Goal: Entertainment & Leisure: Consume media (video, audio)

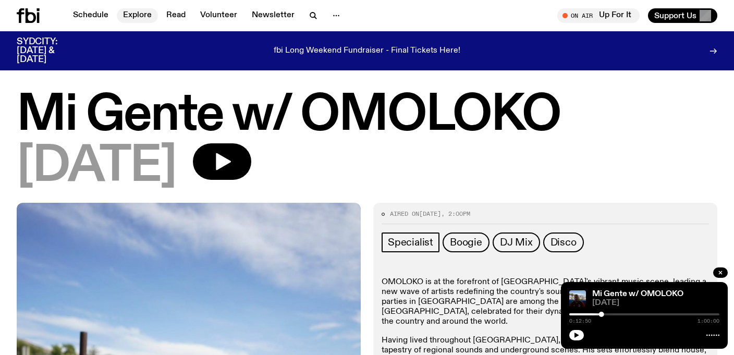
scroll to position [7, 0]
click at [95, 16] on link "Schedule" at bounding box center [91, 15] width 48 height 15
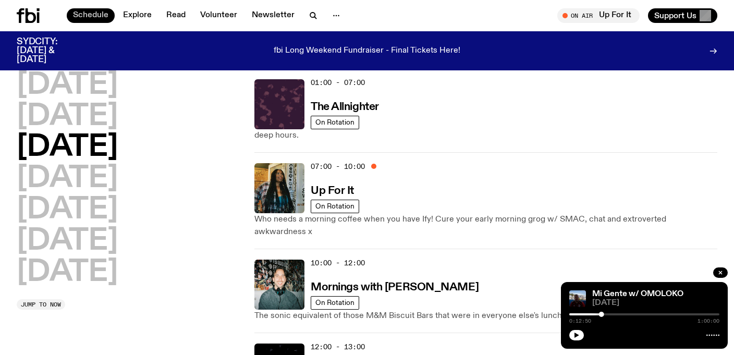
scroll to position [83, 0]
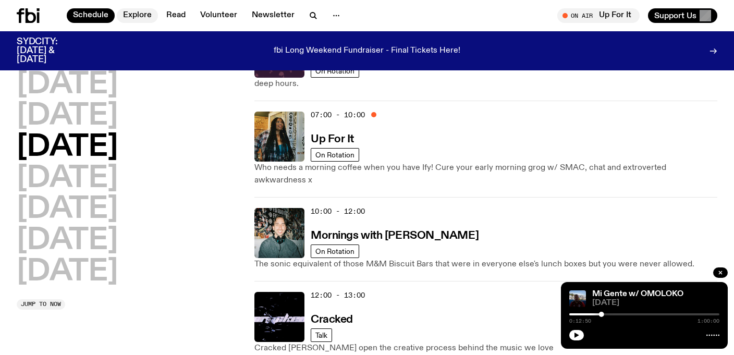
click at [142, 15] on link "Explore" at bounding box center [137, 15] width 41 height 15
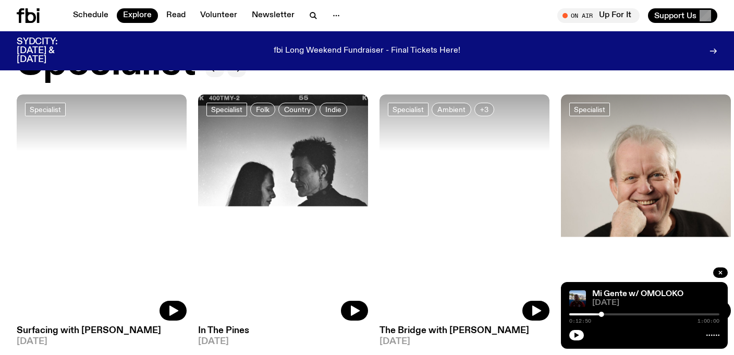
scroll to position [796, 0]
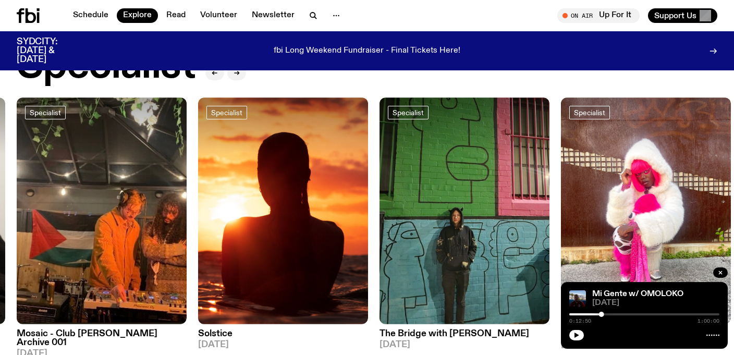
click at [458, 253] on img at bounding box center [464, 210] width 170 height 227
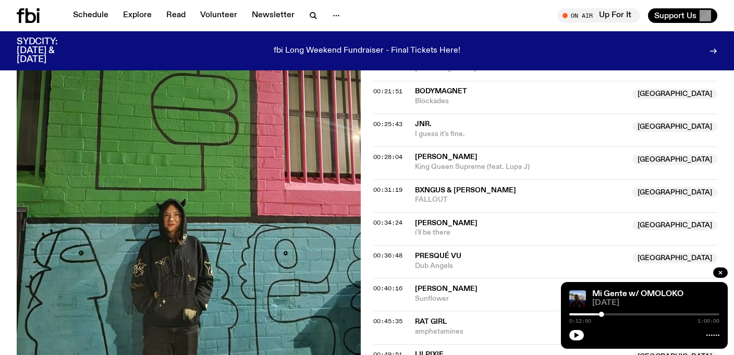
scroll to position [546, 0]
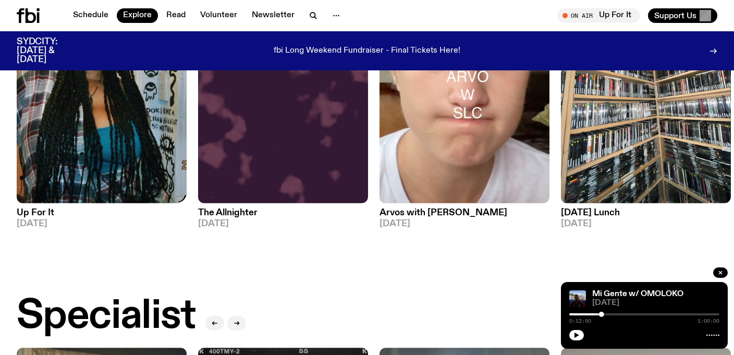
scroll to position [796, 0]
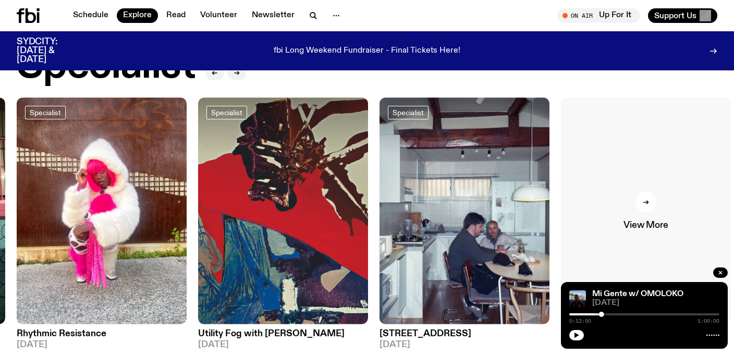
click at [652, 221] on span "View More" at bounding box center [645, 225] width 44 height 9
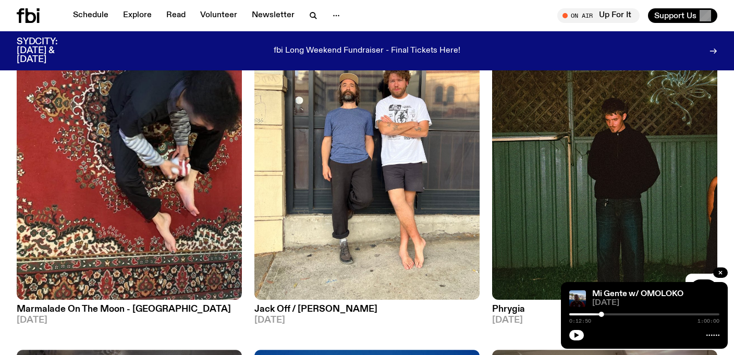
scroll to position [1560, 0]
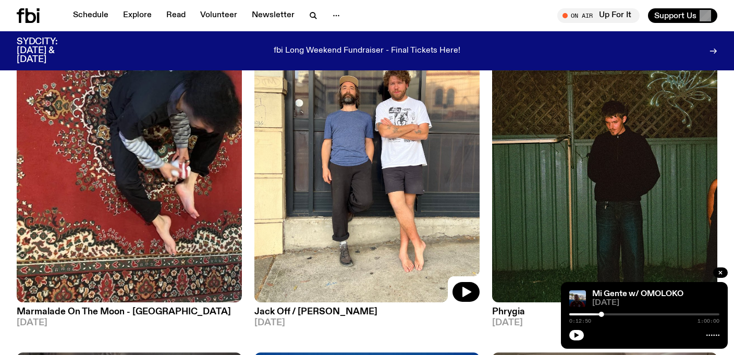
click at [446, 228] on img at bounding box center [366, 152] width 225 height 300
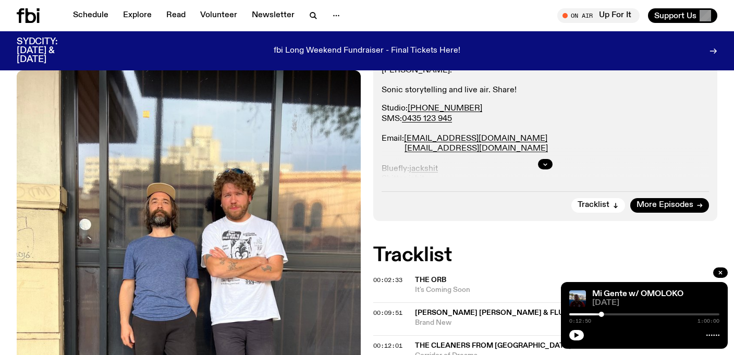
scroll to position [226, 0]
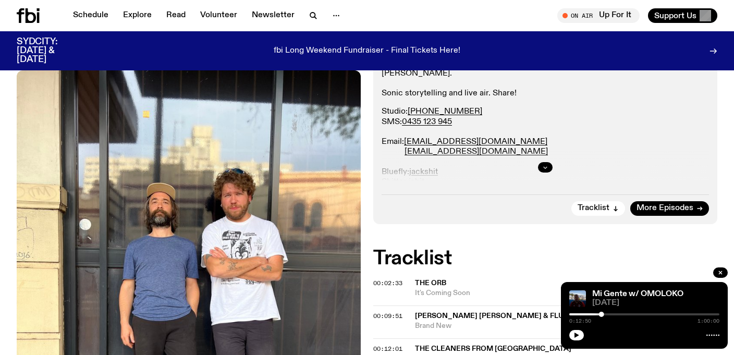
click at [545, 163] on button "button" at bounding box center [545, 167] width 15 height 10
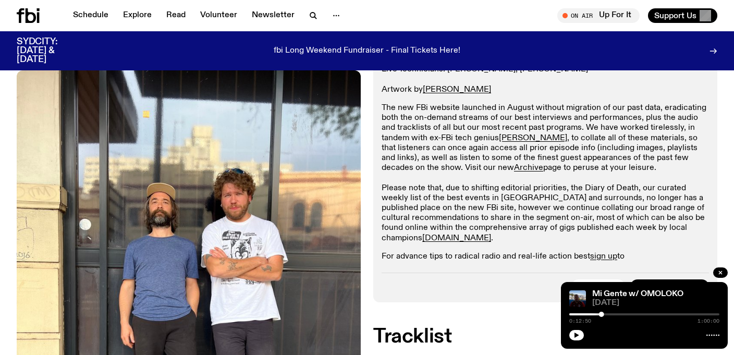
scroll to position [418, 0]
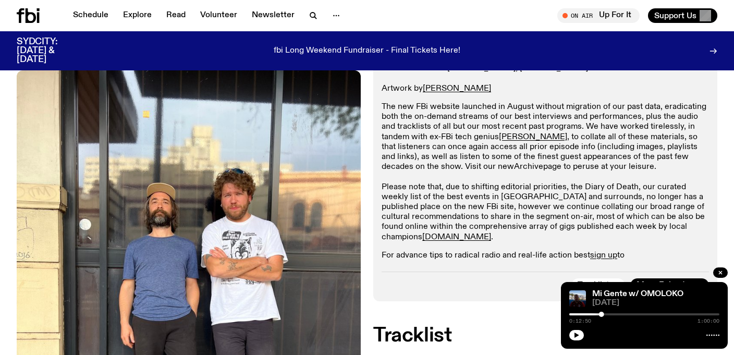
click at [514, 163] on link "Archive" at bounding box center [528, 167] width 29 height 8
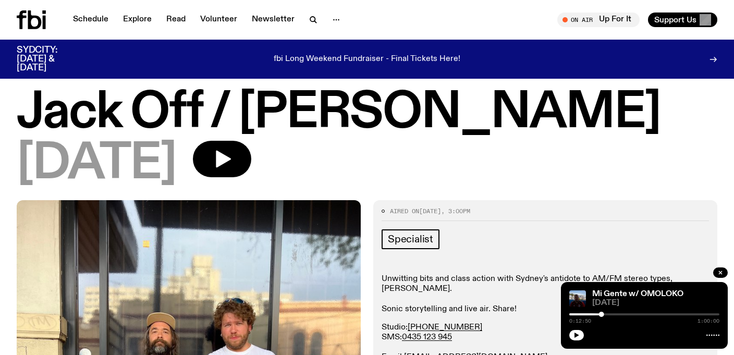
scroll to position [0, 0]
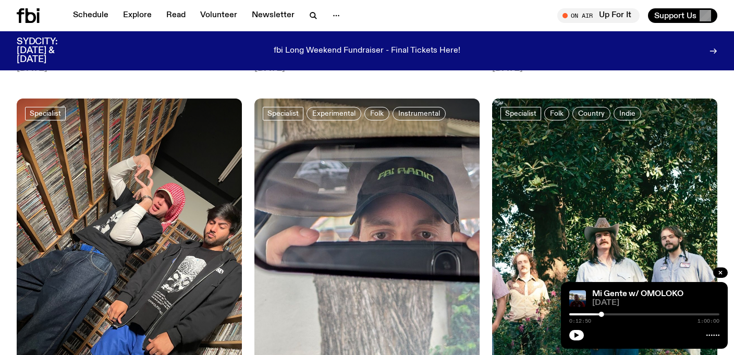
scroll to position [2658, 0]
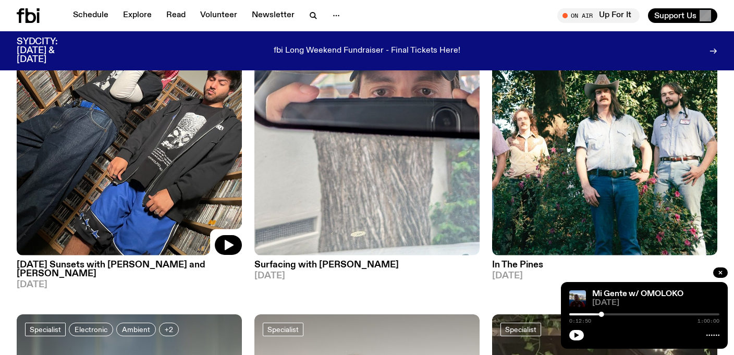
click at [97, 209] on img at bounding box center [129, 105] width 225 height 300
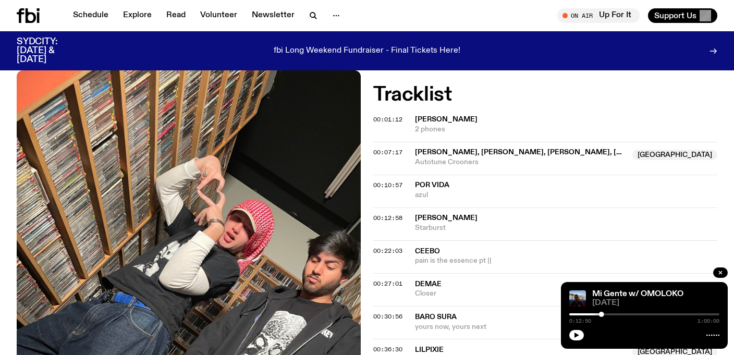
scroll to position [425, 0]
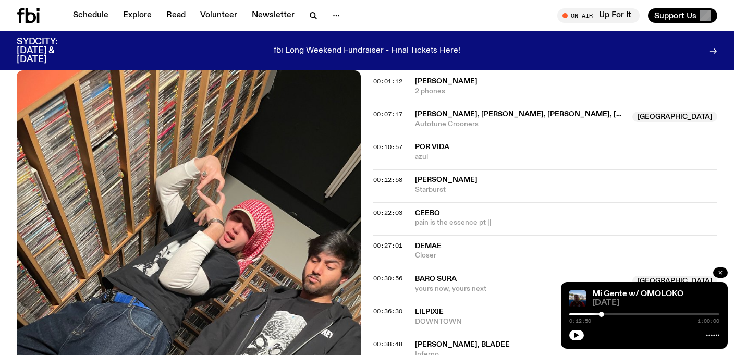
click at [723, 272] on icon "button" at bounding box center [720, 272] width 6 height 6
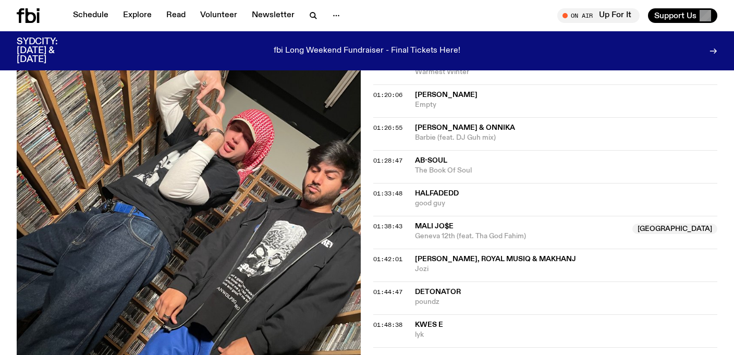
scroll to position [873, 0]
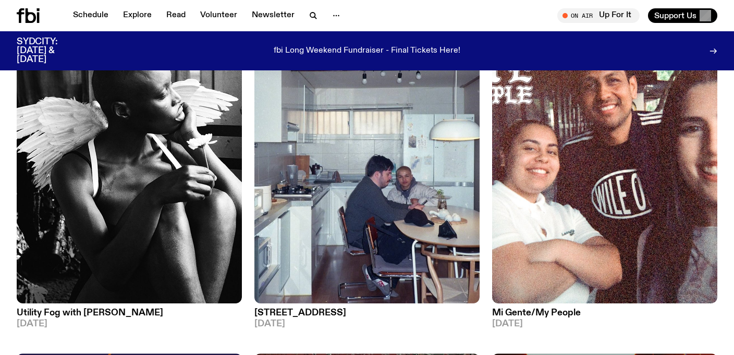
scroll to position [3663, 0]
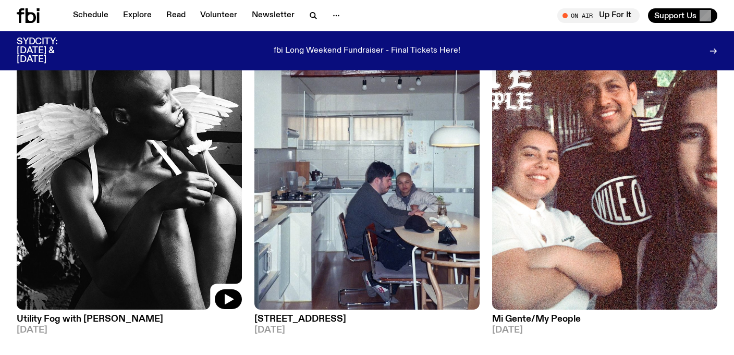
click at [137, 163] on img at bounding box center [129, 159] width 225 height 300
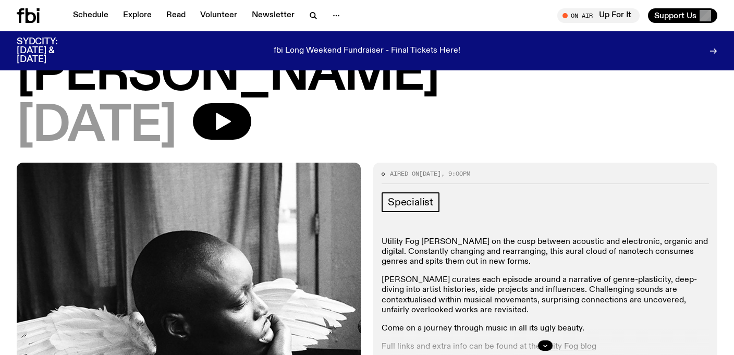
scroll to position [100, 0]
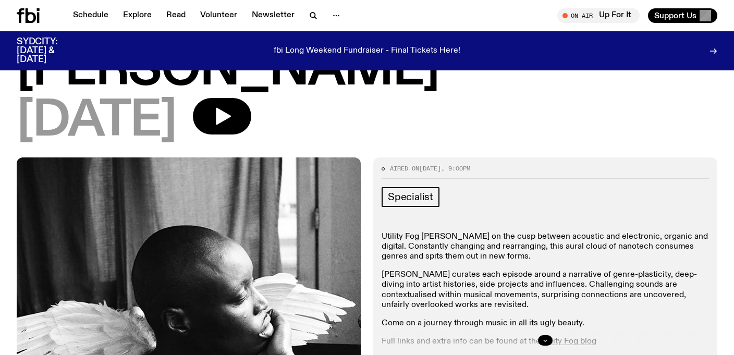
click at [546, 335] on button "button" at bounding box center [545, 340] width 15 height 10
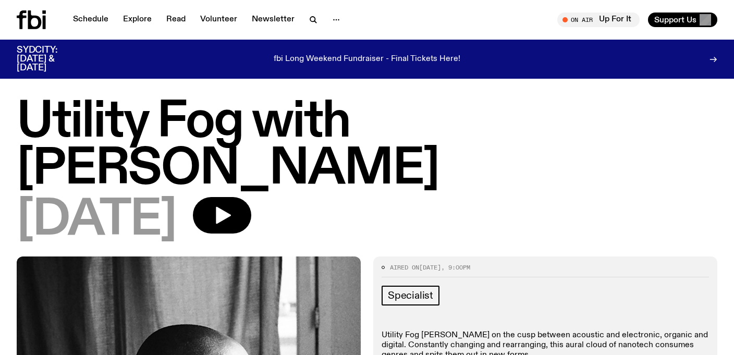
scroll to position [0, 0]
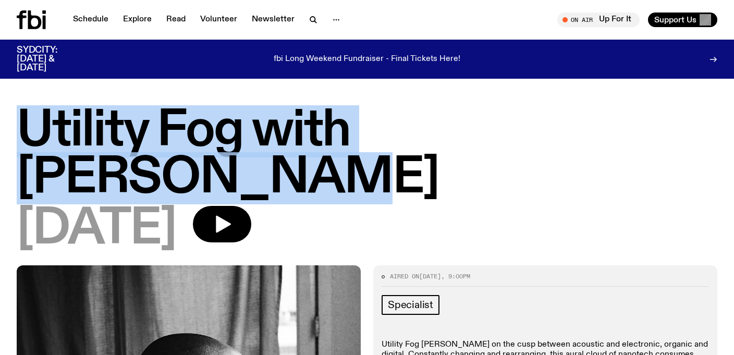
drag, startPoint x: 16, startPoint y: 117, endPoint x: 678, endPoint y: 136, distance: 662.3
click at [678, 136] on h1 "Utility Fog with [PERSON_NAME]" at bounding box center [367, 155] width 701 height 94
click at [251, 206] on button "button" at bounding box center [222, 224] width 58 height 36
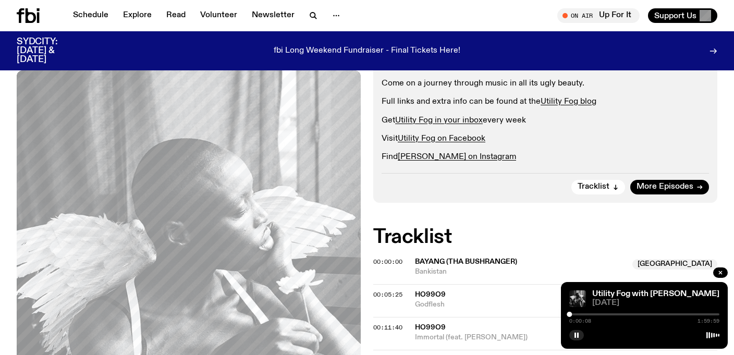
scroll to position [436, 0]
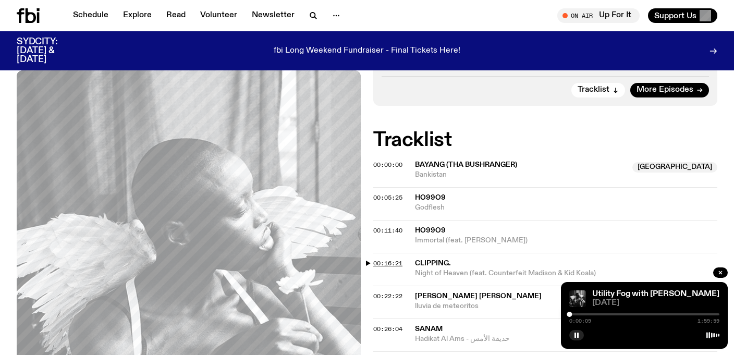
click at [382, 259] on span "00:16:21" at bounding box center [387, 263] width 29 height 8
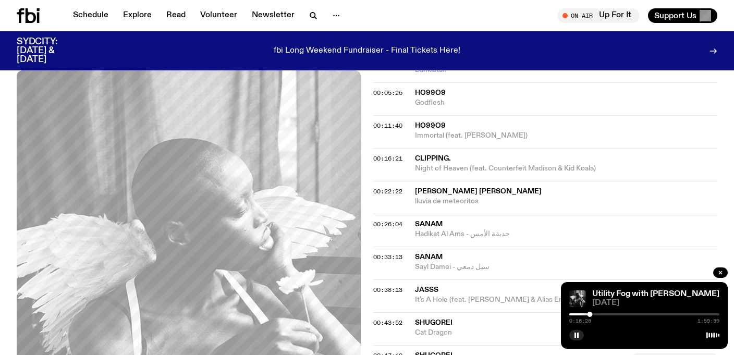
scroll to position [542, 0]
click at [387, 285] on span "00:38:13" at bounding box center [387, 289] width 29 height 8
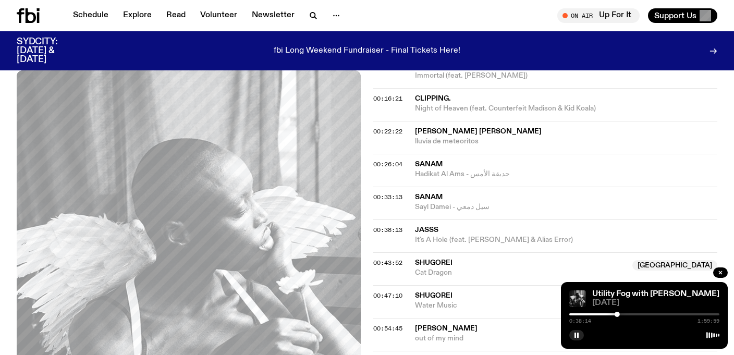
scroll to position [605, 0]
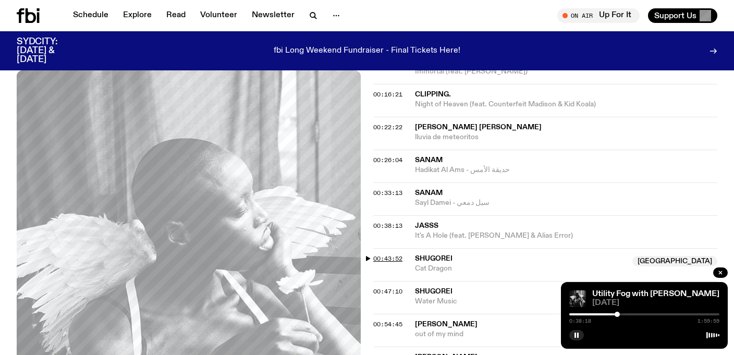
click at [398, 254] on span "00:43:52" at bounding box center [387, 258] width 29 height 8
drag, startPoint x: 411, startPoint y: 209, endPoint x: 458, endPoint y: 216, distance: 46.9
click at [458, 248] on div "00:43:52 Shugorei [GEOGRAPHIC_DATA] Cat Dragon [GEOGRAPHIC_DATA]" at bounding box center [545, 264] width 344 height 33
copy div "Shugorei"
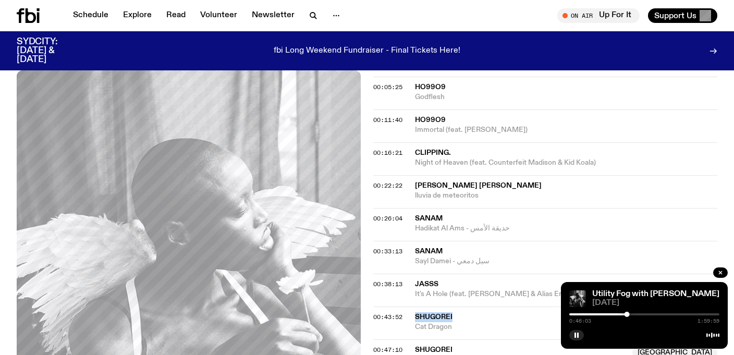
scroll to position [640, 0]
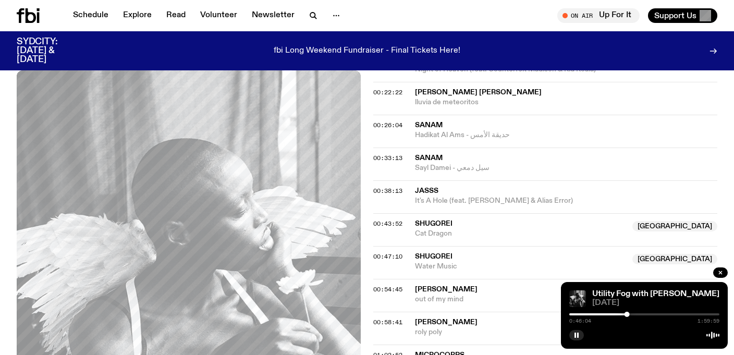
click at [438, 253] on span "Shugorei" at bounding box center [434, 256] width 38 height 7
click at [391, 252] on span "00:47:10" at bounding box center [387, 256] width 29 height 8
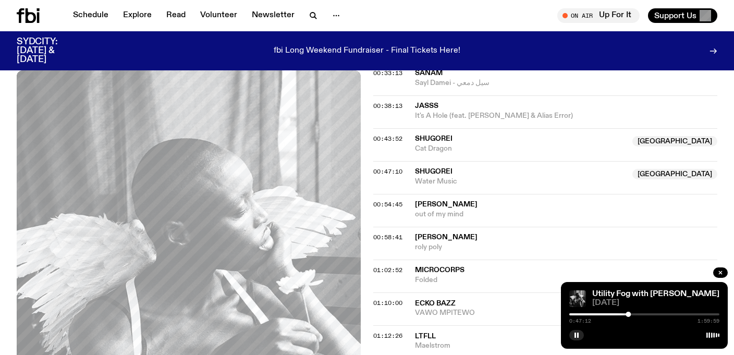
scroll to position [726, 0]
click at [577, 333] on rect "button" at bounding box center [578, 335] width 2 height 5
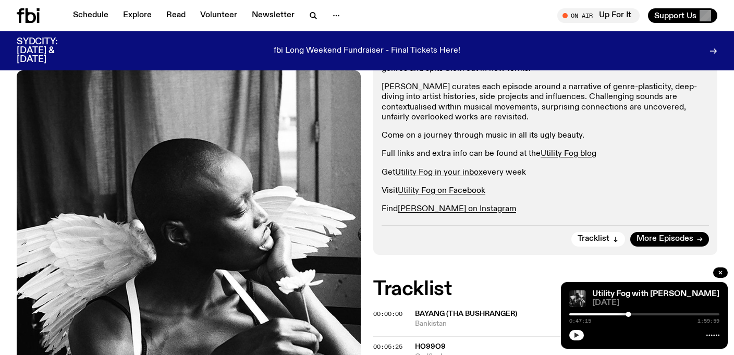
scroll to position [16, 0]
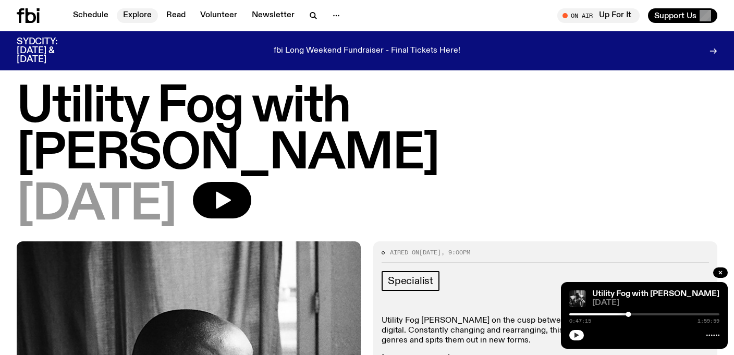
click at [131, 8] on link "Explore" at bounding box center [137, 15] width 41 height 15
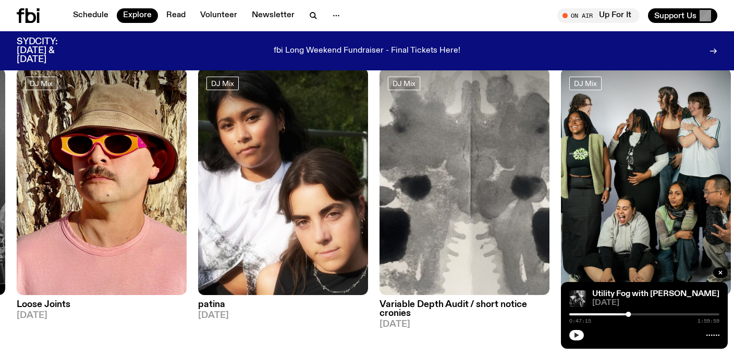
scroll to position [82, 0]
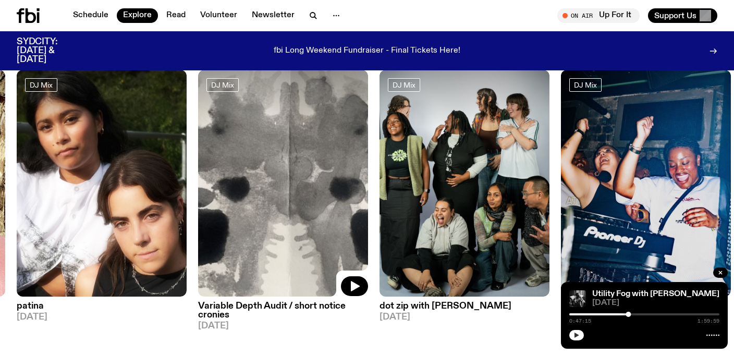
click at [285, 194] on img at bounding box center [283, 183] width 170 height 227
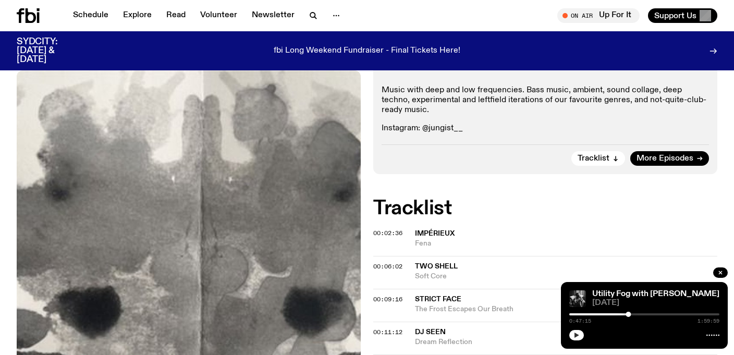
scroll to position [248, 0]
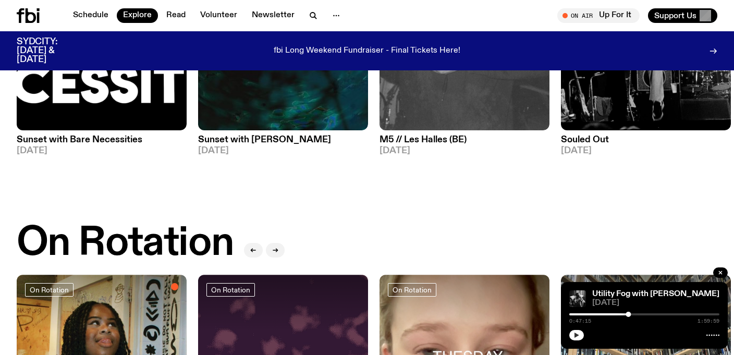
scroll to position [82, 0]
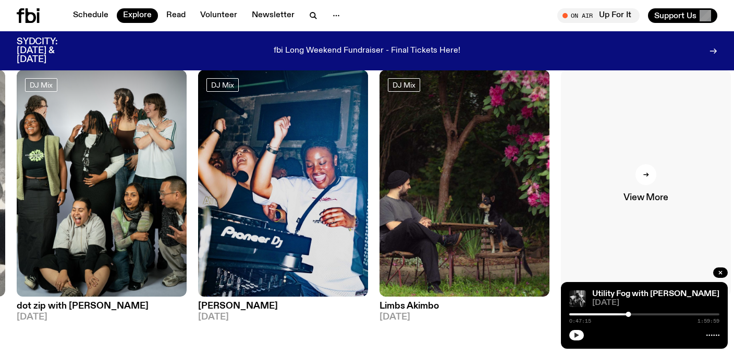
click at [638, 188] on link "View More" at bounding box center [646, 183] width 170 height 227
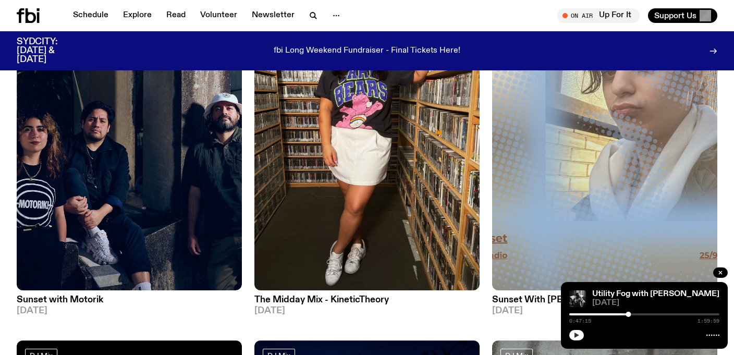
scroll to position [1542, 0]
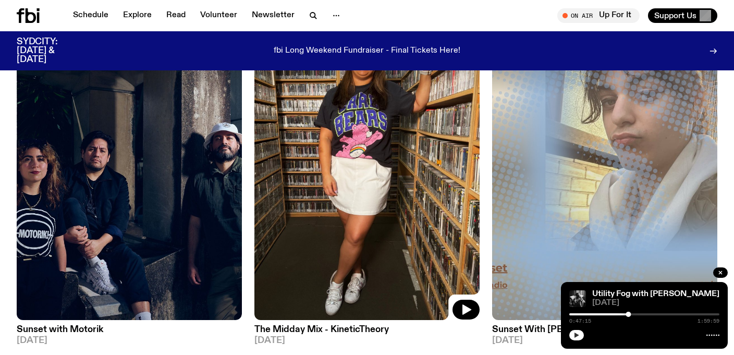
click at [388, 222] on img at bounding box center [366, 170] width 225 height 300
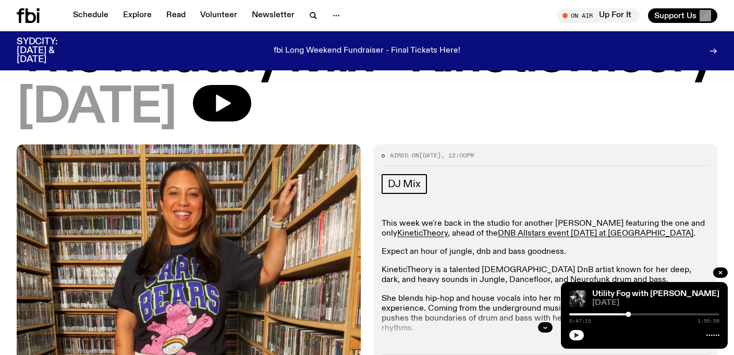
scroll to position [105, 0]
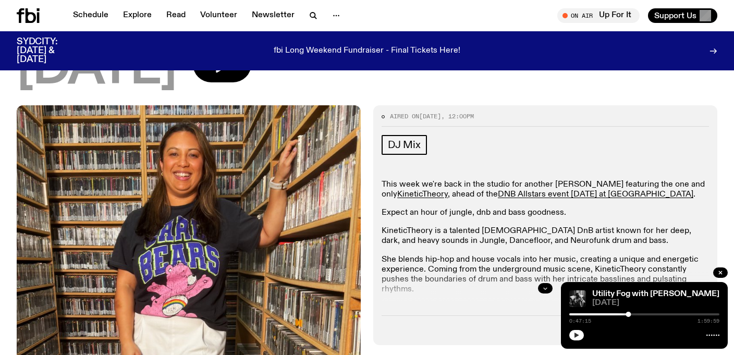
click at [545, 285] on icon "button" at bounding box center [545, 288] width 6 height 6
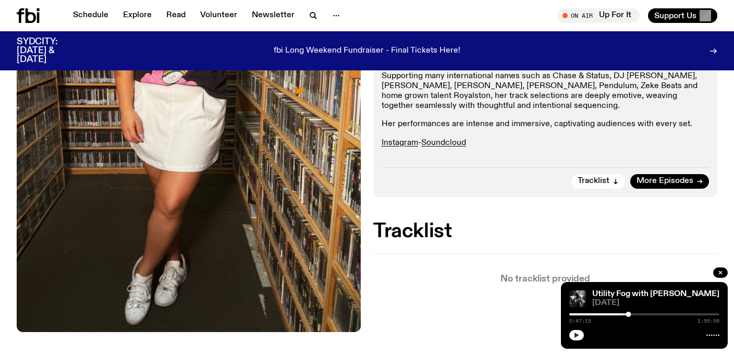
scroll to position [337, 0]
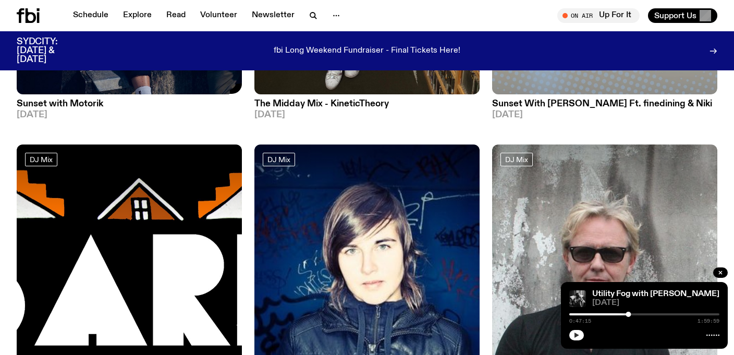
scroll to position [1868, 0]
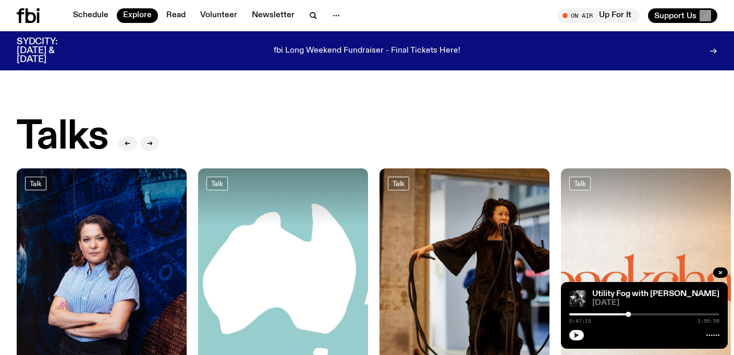
scroll to position [1282, 0]
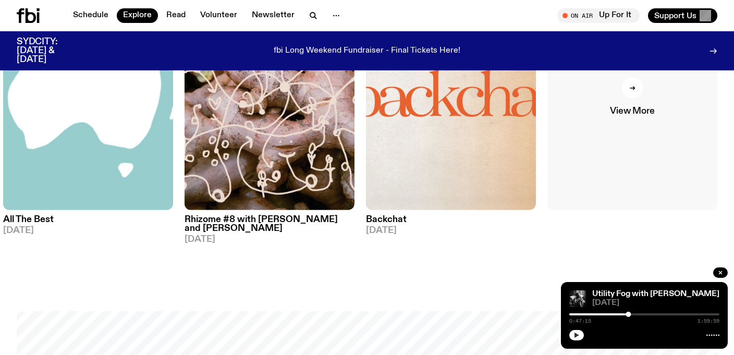
click at [585, 149] on link "View More" at bounding box center [632, 96] width 170 height 227
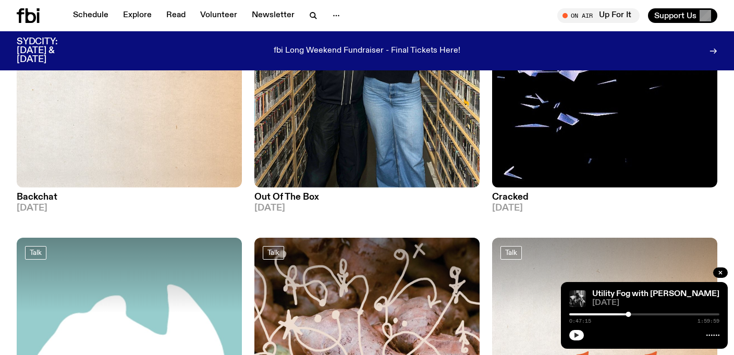
scroll to position [648, 0]
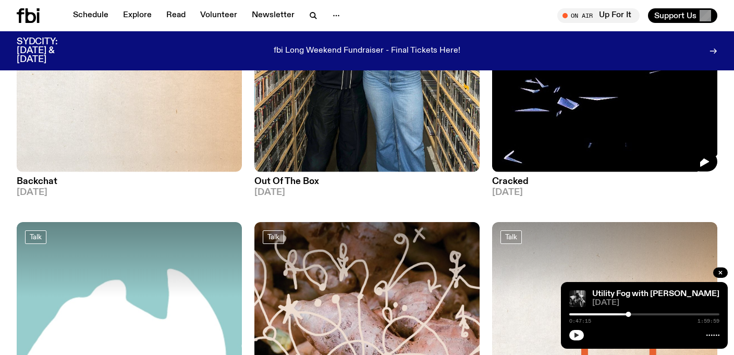
click at [596, 84] on img at bounding box center [604, 22] width 225 height 300
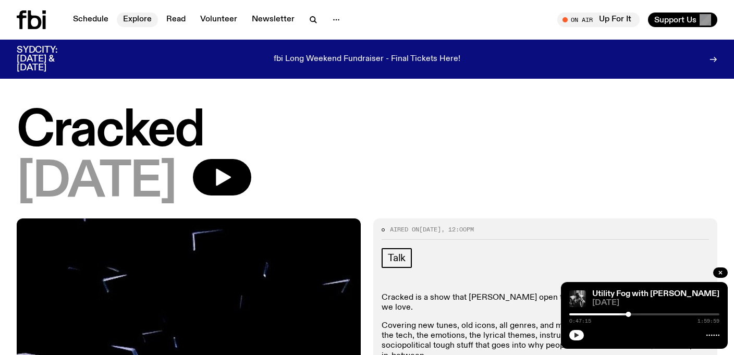
click at [141, 21] on link "Explore" at bounding box center [137, 20] width 41 height 15
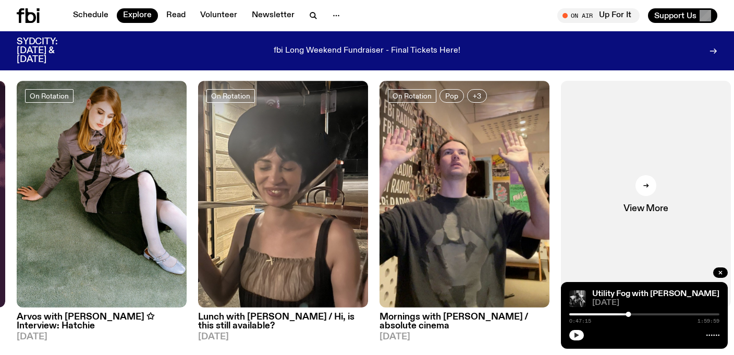
scroll to position [444, 0]
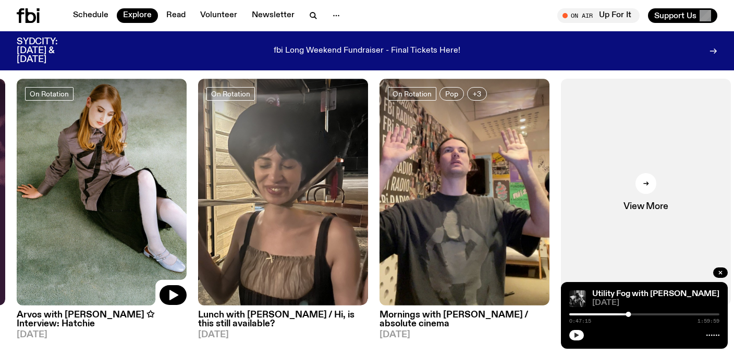
click at [145, 228] on img at bounding box center [102, 192] width 170 height 227
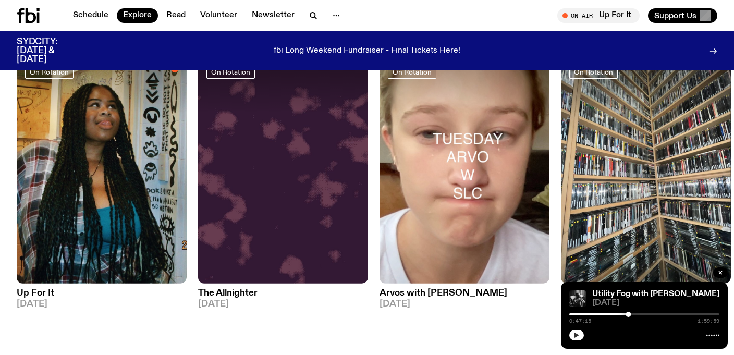
scroll to position [349, 0]
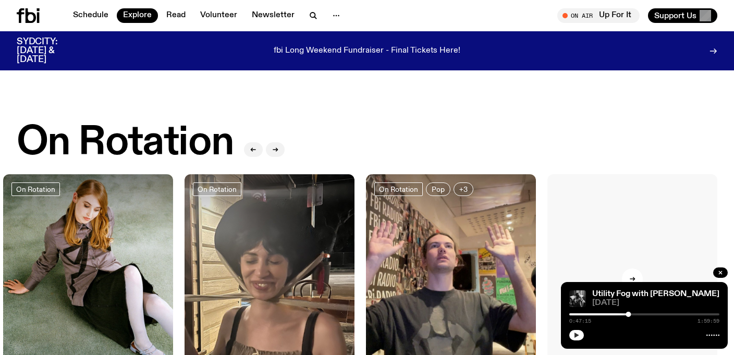
click at [659, 192] on link "View More" at bounding box center [632, 287] width 170 height 227
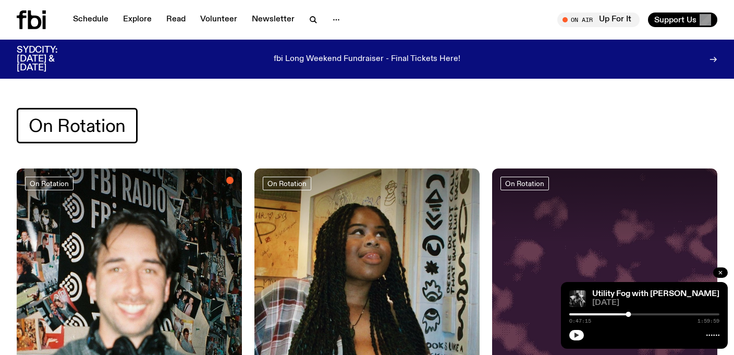
click at [724, 269] on button "button" at bounding box center [720, 272] width 15 height 10
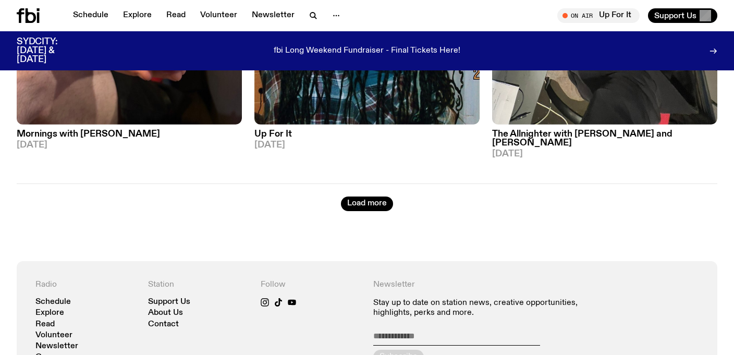
scroll to position [2693, 0]
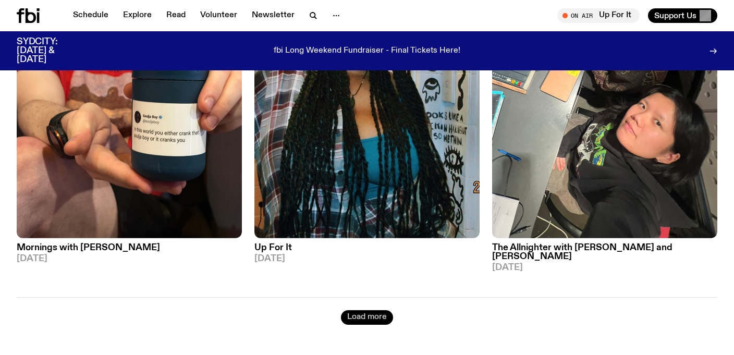
click at [375, 310] on button "Load more" at bounding box center [367, 317] width 52 height 15
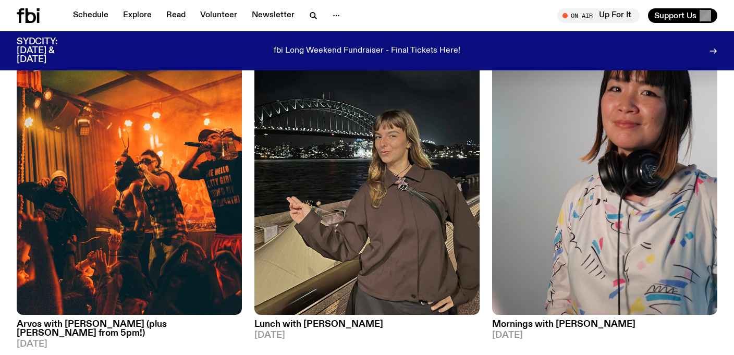
scroll to position [2977, 0]
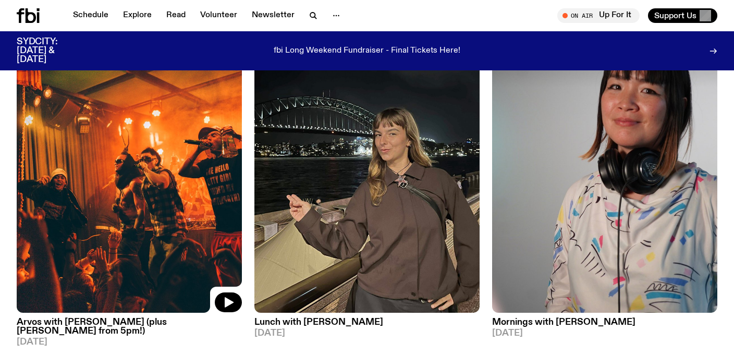
click at [170, 243] on img at bounding box center [129, 163] width 225 height 300
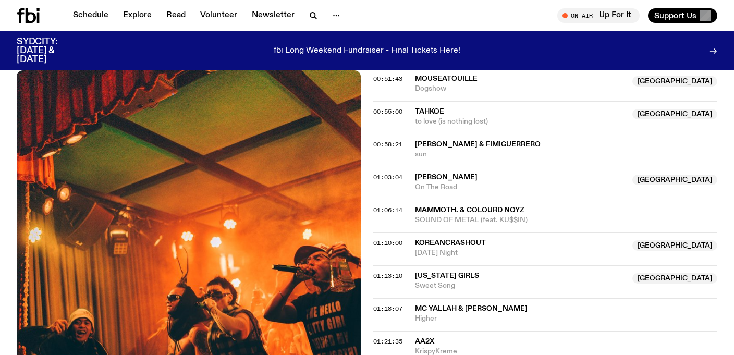
scroll to position [900, 0]
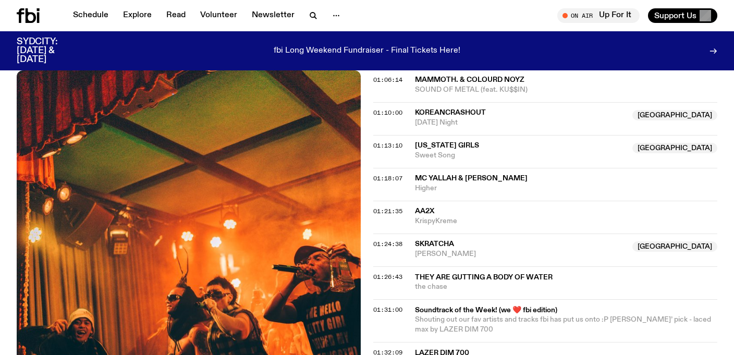
click at [403, 299] on div "01:31:00 Soundtrack of the Week! (we ❤️ fbi edition) Shouting out our fav artis…" at bounding box center [545, 320] width 344 height 43
click at [427, 305] on span "Soundtrack of the Week! (we ❤️ fbi edition)" at bounding box center [563, 310] width 296 height 10
click at [395, 305] on span "01:31:00" at bounding box center [387, 309] width 29 height 8
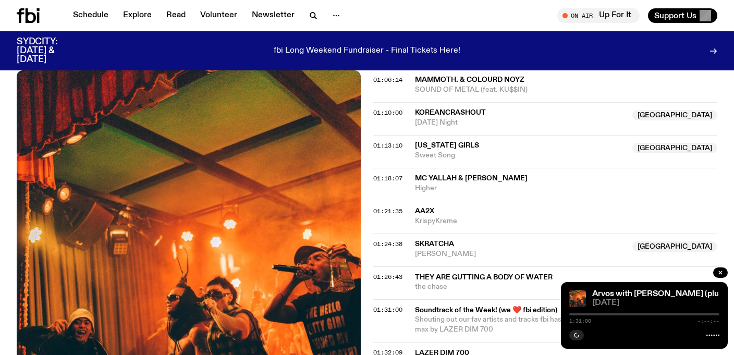
click at [372, 264] on div "Aired on [DATE] 3:00pm On Rotation live love laugh every ThursYAY 3:30 - Scienc…" at bounding box center [367, 228] width 734 height 1648
click at [382, 305] on span "01:31:00" at bounding box center [387, 309] width 29 height 8
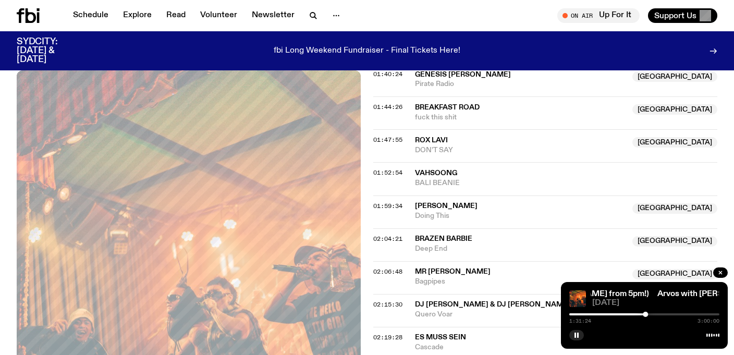
scroll to position [1412, 0]
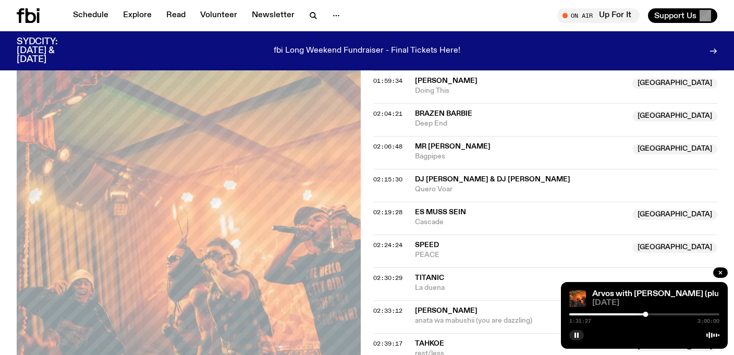
click at [459, 273] on span "Titanic" at bounding box center [566, 278] width 302 height 10
click at [442, 250] on span "PEACE" at bounding box center [520, 255] width 211 height 10
click at [377, 241] on span "02:24:24" at bounding box center [387, 245] width 29 height 8
click at [693, 316] on div "2:24:26 3:00:00" at bounding box center [644, 317] width 150 height 13
click at [693, 314] on div at bounding box center [644, 314] width 150 height 2
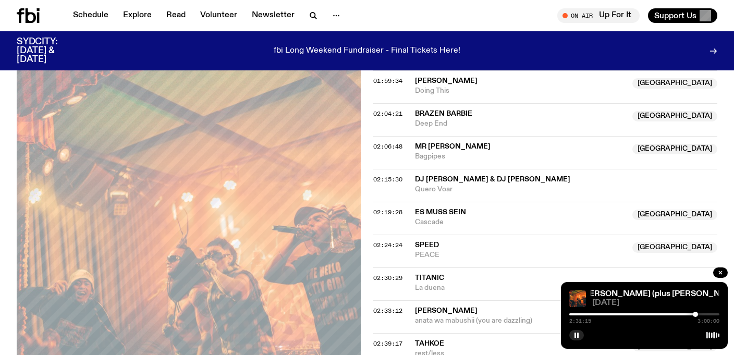
click at [695, 314] on div at bounding box center [695, 314] width 5 height 5
click at [697, 314] on div at bounding box center [696, 314] width 5 height 5
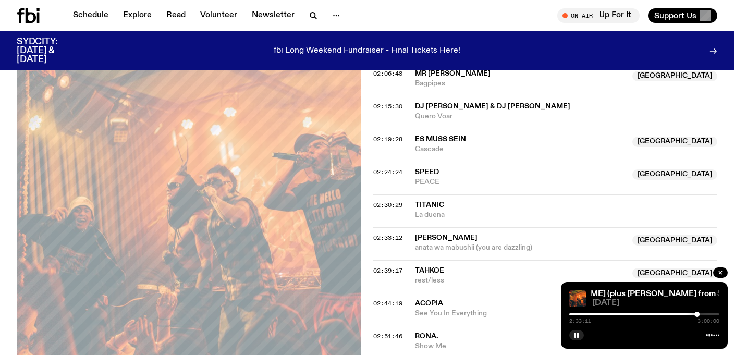
scroll to position [1486, 0]
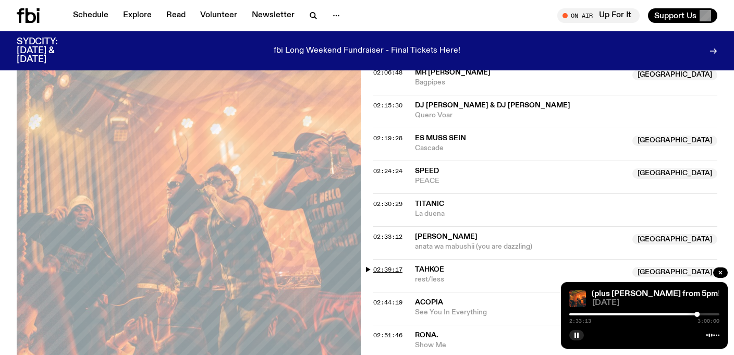
click at [392, 265] on span "02:39:17" at bounding box center [387, 269] width 29 height 8
click at [705, 314] on div at bounding box center [644, 314] width 150 height 2
click at [704, 314] on div at bounding box center [704, 314] width 5 height 5
click at [703, 314] on div at bounding box center [704, 314] width 5 height 5
click at [704, 315] on div at bounding box center [702, 314] width 5 height 5
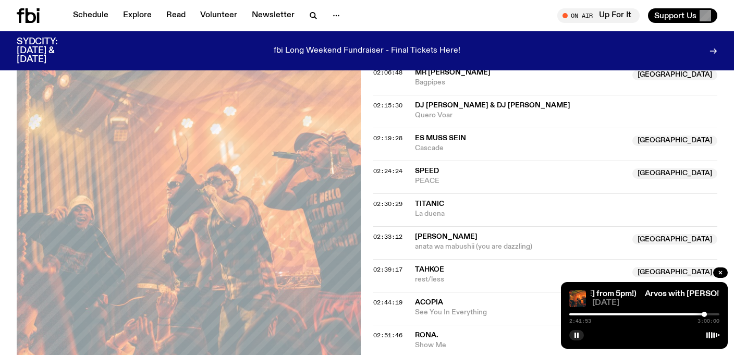
click at [706, 315] on div at bounding box center [704, 314] width 5 height 5
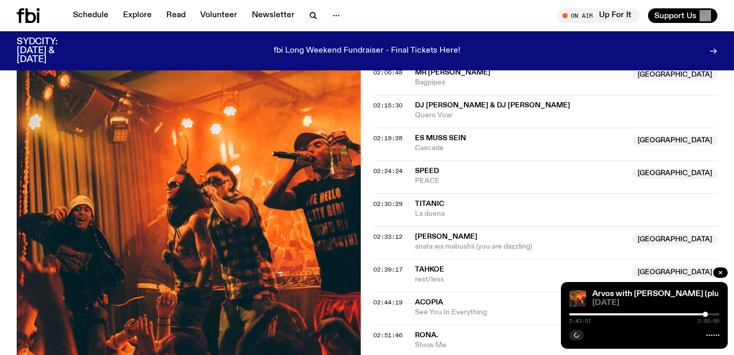
click at [705, 315] on div at bounding box center [705, 314] width 5 height 5
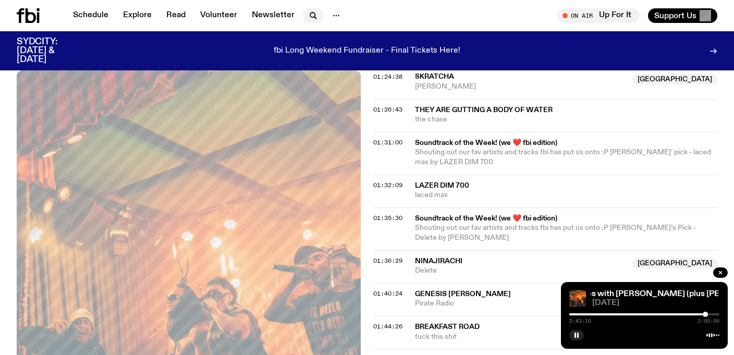
scroll to position [1037, 0]
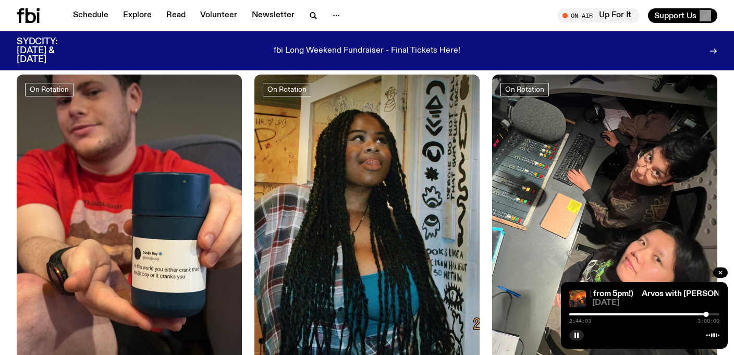
scroll to position [2641, 0]
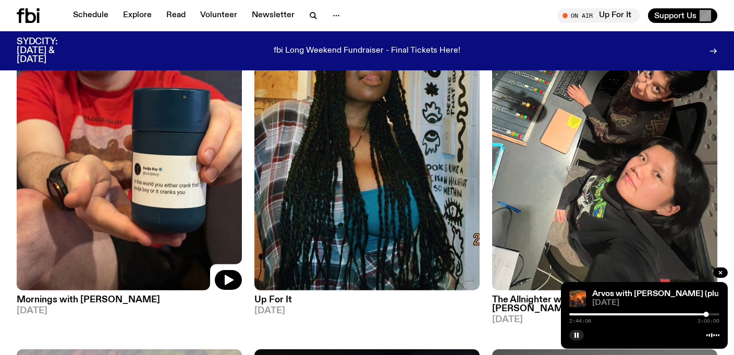
click at [217, 204] on img at bounding box center [129, 140] width 225 height 300
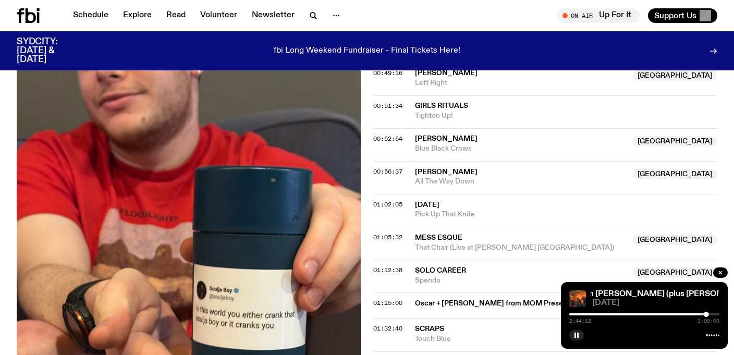
scroll to position [806, 0]
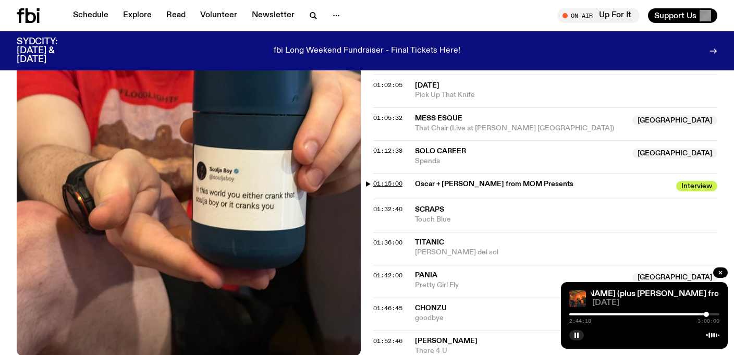
click at [393, 179] on span "01:15:00" at bounding box center [387, 183] width 29 height 8
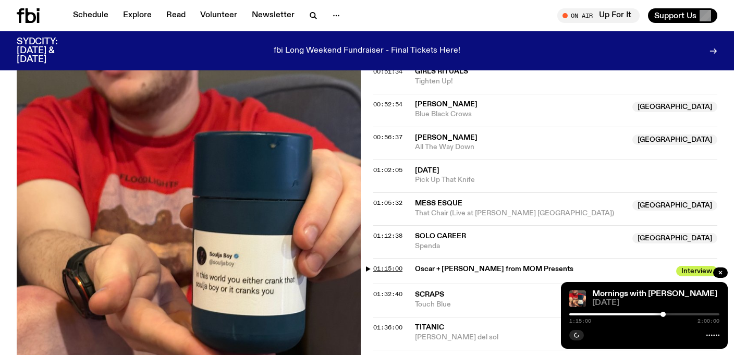
scroll to position [755, 0]
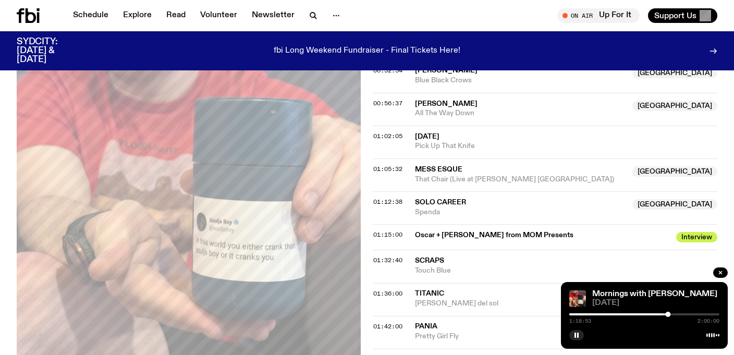
drag, startPoint x: 414, startPoint y: 187, endPoint x: 560, endPoint y: 186, distance: 145.4
click at [560, 230] on span "Oscar + [PERSON_NAME] from MOM Presents" at bounding box center [542, 235] width 255 height 10
drag, startPoint x: 536, startPoint y: 189, endPoint x: 409, endPoint y: 189, distance: 127.7
click at [409, 224] on div "01:15:00 [PERSON_NAME] + [PERSON_NAME] from MOM Presents Interview Interview" at bounding box center [545, 237] width 344 height 26
copy div "Oscar + [PERSON_NAME] from MOM Presents"
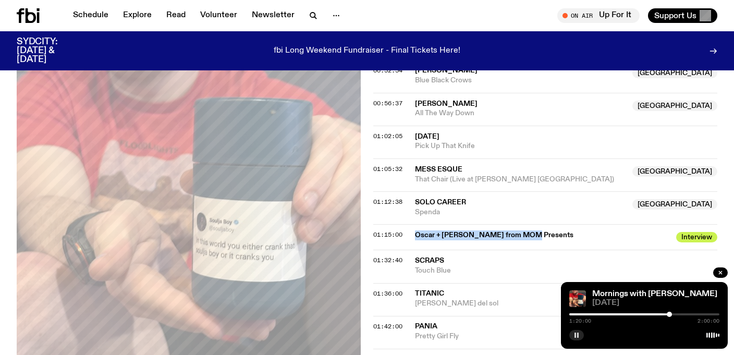
click at [580, 334] on button "button" at bounding box center [576, 335] width 15 height 10
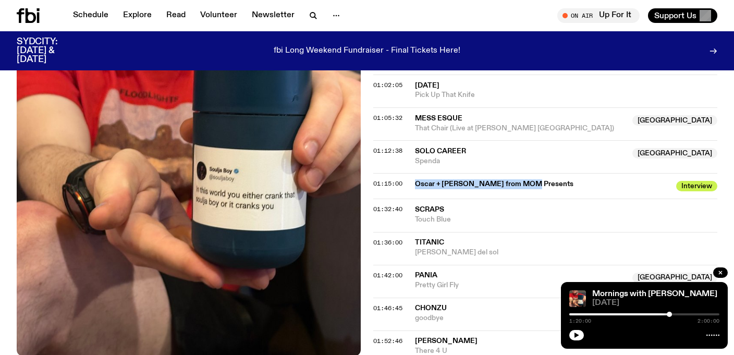
scroll to position [805, 0]
click at [722, 272] on icon "button" at bounding box center [720, 272] width 6 height 6
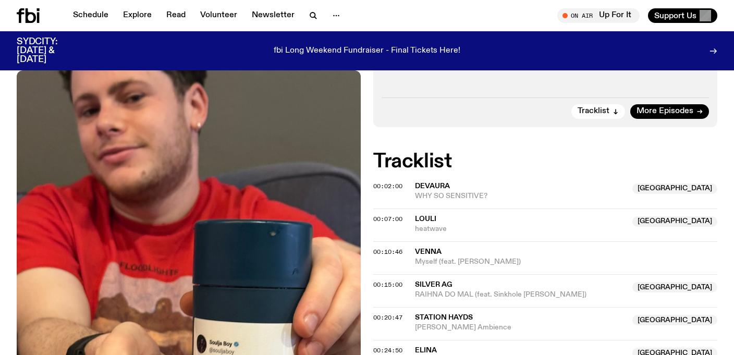
scroll to position [189, 0]
